Goal: Information Seeking & Learning: Learn about a topic

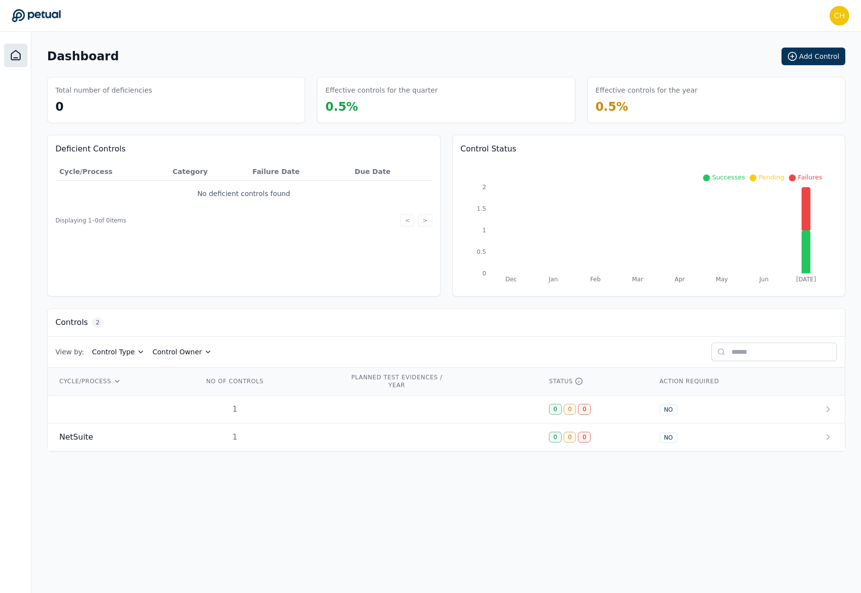
click at [17, 60] on icon at bounding box center [15, 55] width 9 height 9
click at [801, 230] on icon at bounding box center [805, 208] width 9 height 43
click at [806, 248] on icon at bounding box center [805, 252] width 9 height 43
click at [810, 212] on icon at bounding box center [805, 208] width 9 height 43
click at [644, 95] on div "Effective controls for the year 0.5 %" at bounding box center [716, 100] width 258 height 46
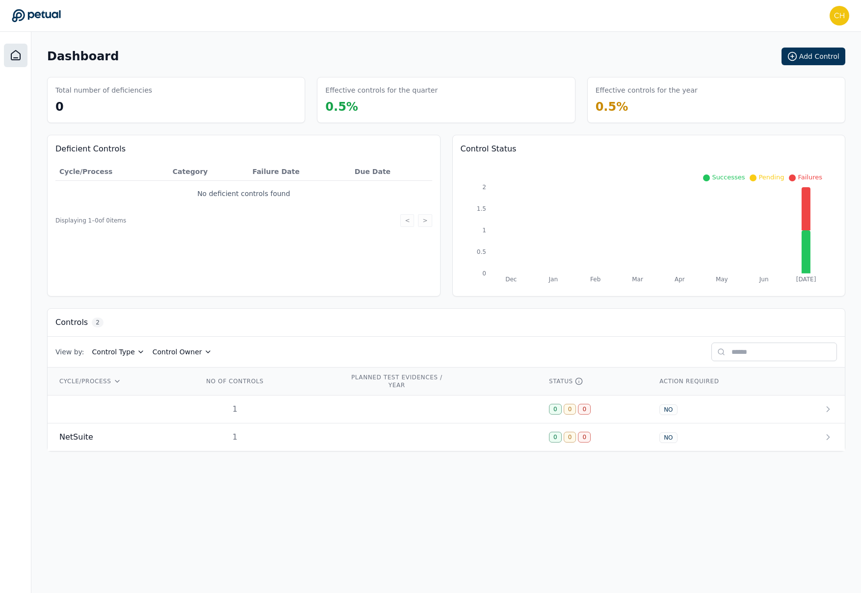
click at [398, 104] on div "Effective controls for the quarter 0.5 %" at bounding box center [446, 100] width 258 height 46
click at [89, 440] on span "NetSuite" at bounding box center [76, 438] width 34 height 12
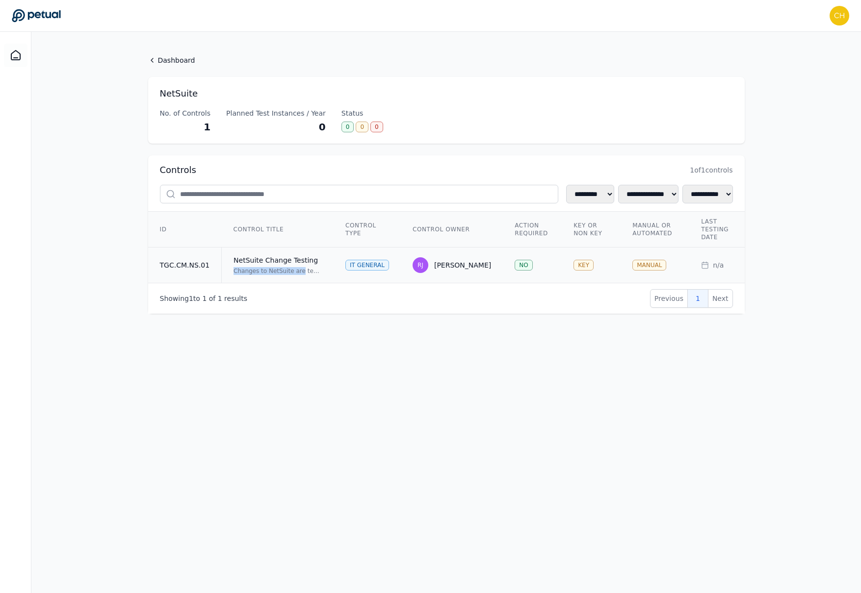
click at [298, 267] on div "Changes to NetSuite are tested and approved in a non-production environment and…" at bounding box center [277, 271] width 88 height 8
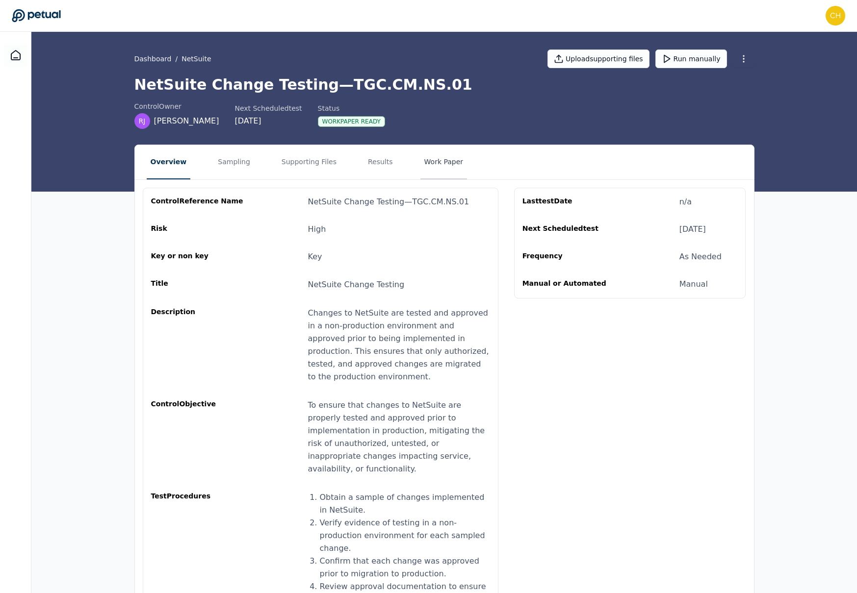
click at [438, 158] on button "Work Paper" at bounding box center [443, 162] width 47 height 34
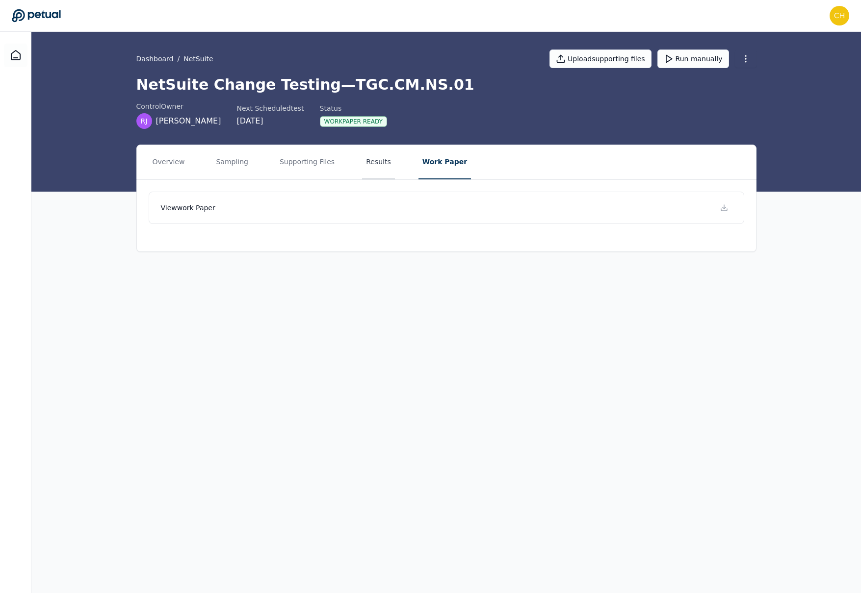
drag, startPoint x: 368, startPoint y: 162, endPoint x: 379, endPoint y: 164, distance: 10.6
click at [368, 161] on button "Results" at bounding box center [378, 162] width 33 height 34
click at [435, 160] on button "Work Paper" at bounding box center [445, 162] width 47 height 34
click at [727, 210] on icon at bounding box center [724, 208] width 8 height 8
click at [372, 166] on button "Results" at bounding box center [378, 162] width 33 height 34
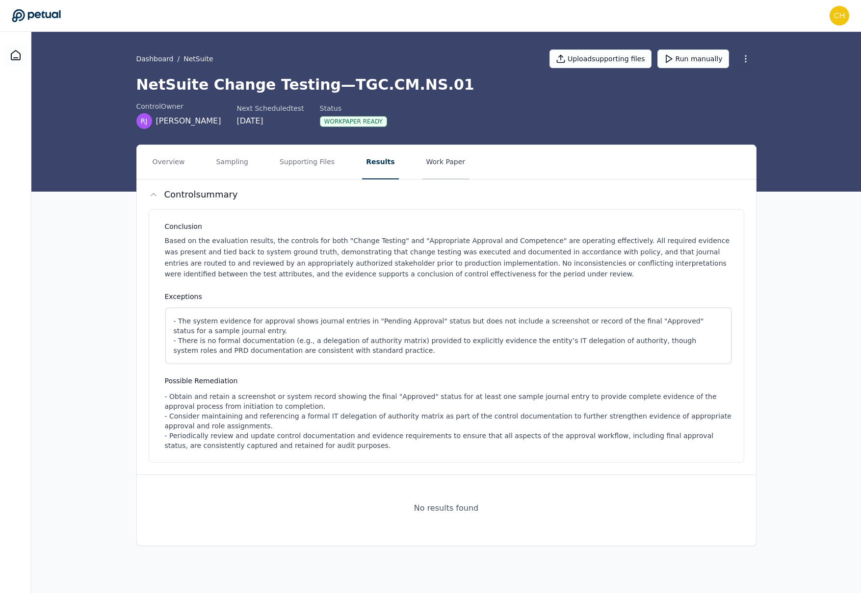
click at [445, 162] on button "Work Paper" at bounding box center [445, 162] width 47 height 34
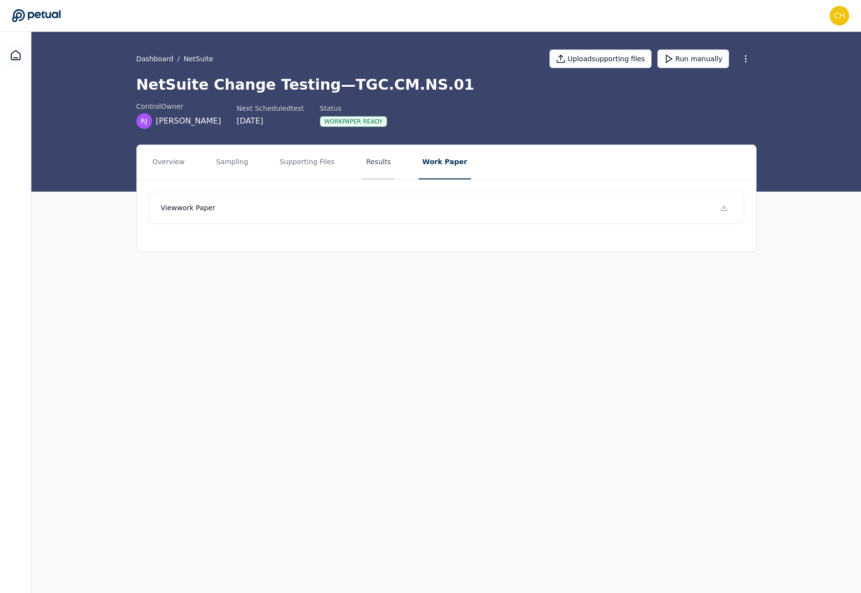
click at [379, 159] on button "Results" at bounding box center [378, 162] width 33 height 34
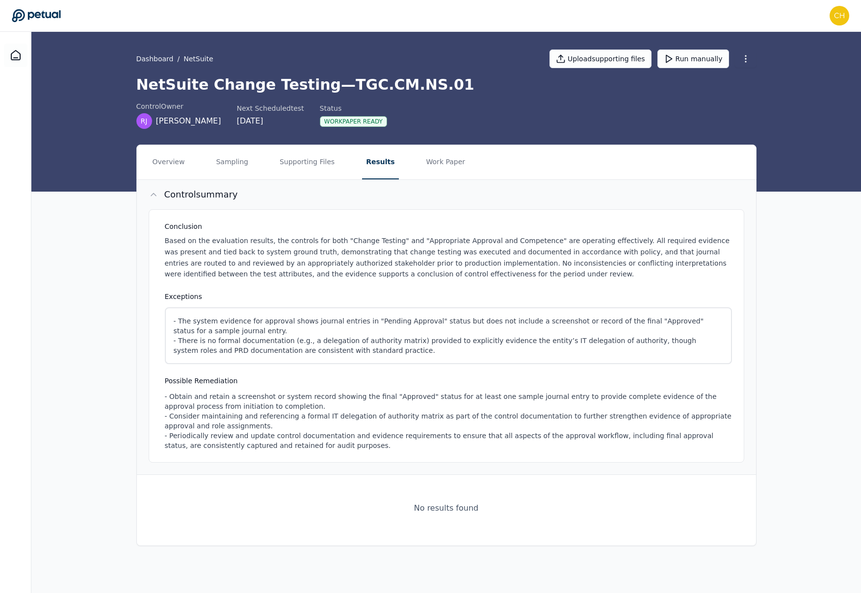
click at [528, 185] on button "Control summary" at bounding box center [446, 194] width 619 height 29
